Goal: Task Accomplishment & Management: Manage account settings

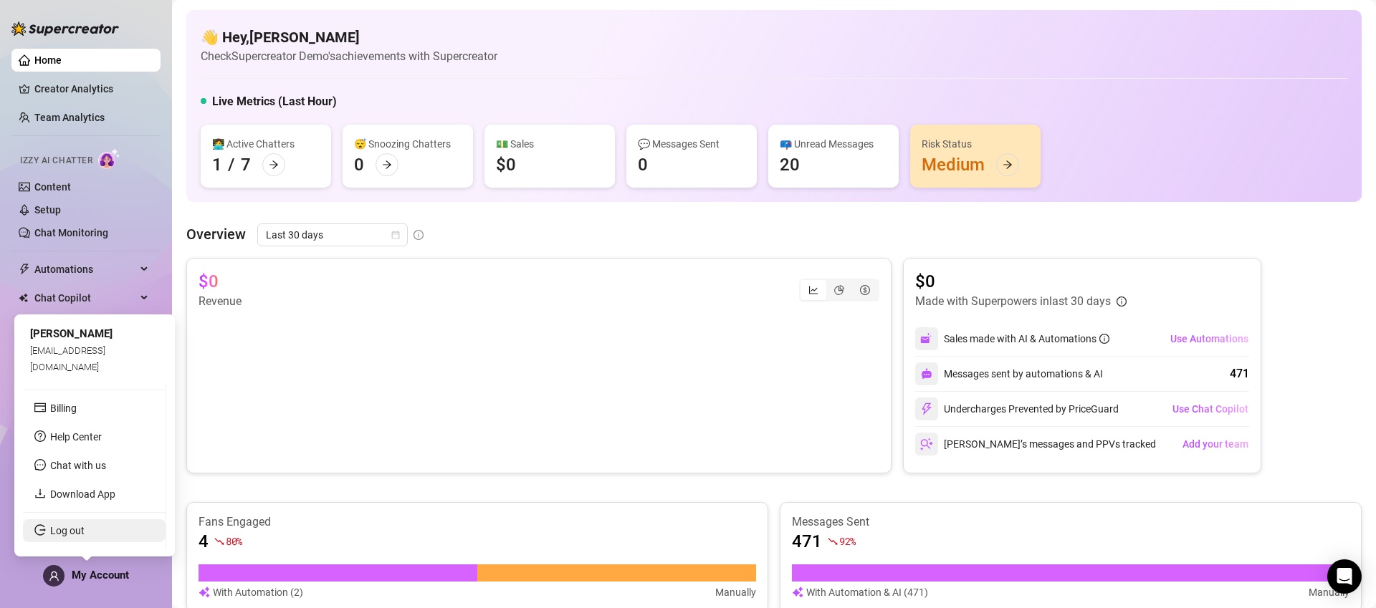
click at [75, 536] on link "Log out" at bounding box center [67, 530] width 34 height 11
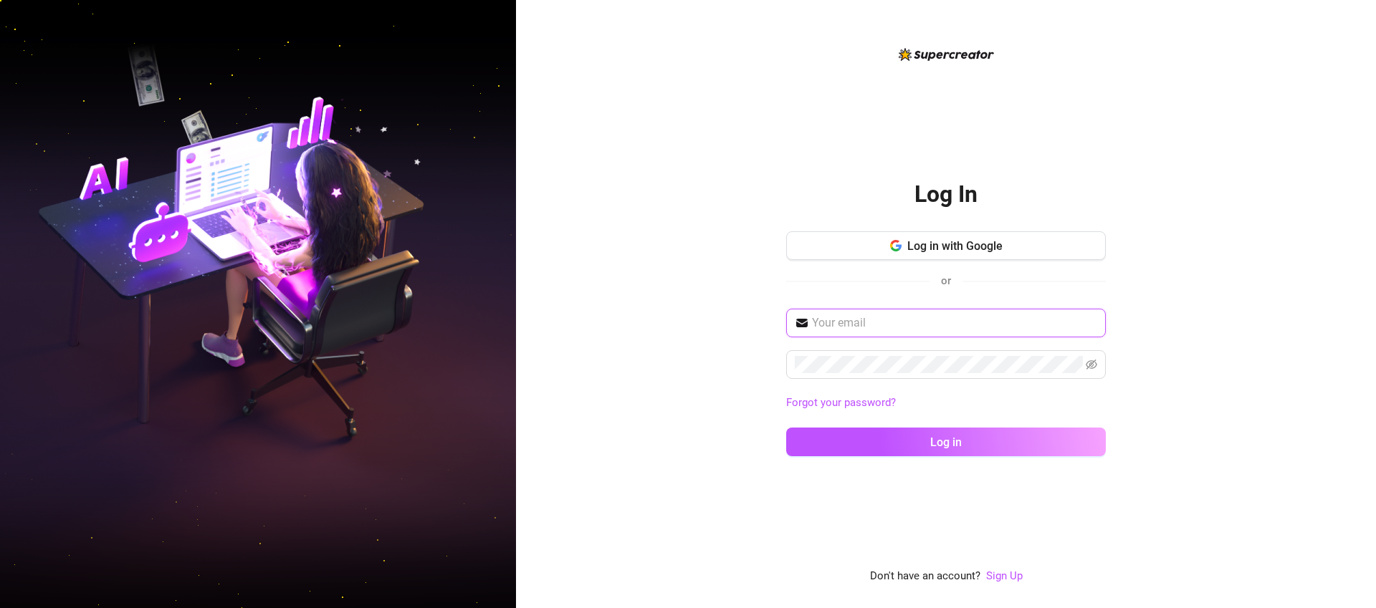
type input "[EMAIL_ADDRESS][DOMAIN_NAME]"
click at [973, 244] on span "Log in with Google" at bounding box center [954, 246] width 95 height 14
click at [979, 244] on span "Log in with Google" at bounding box center [954, 246] width 95 height 14
